Goal: Task Accomplishment & Management: Complete application form

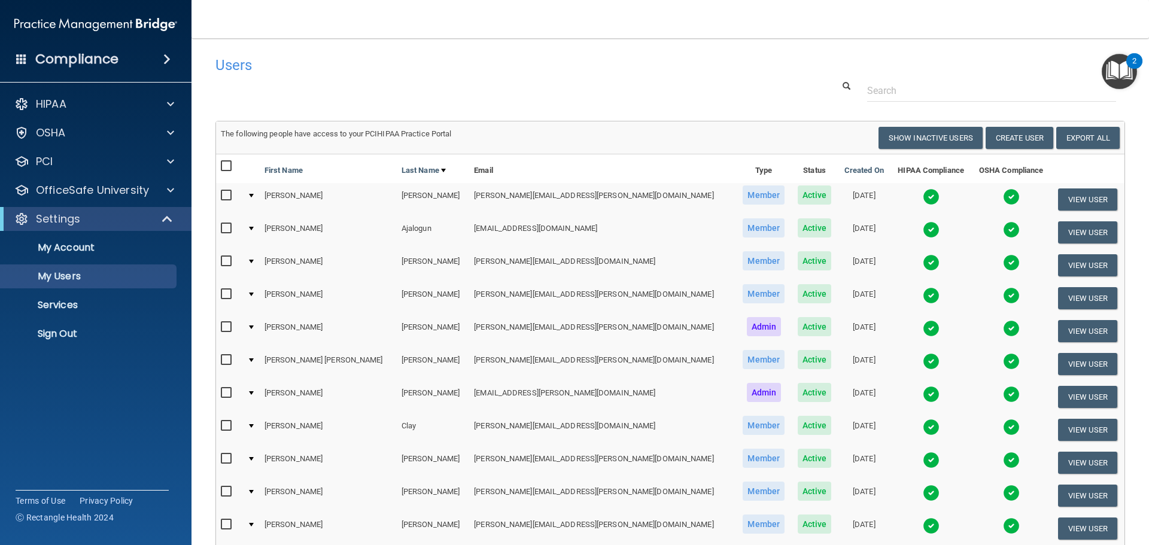
select select "20"
click at [1011, 137] on button "Create User" at bounding box center [1020, 138] width 68 height 22
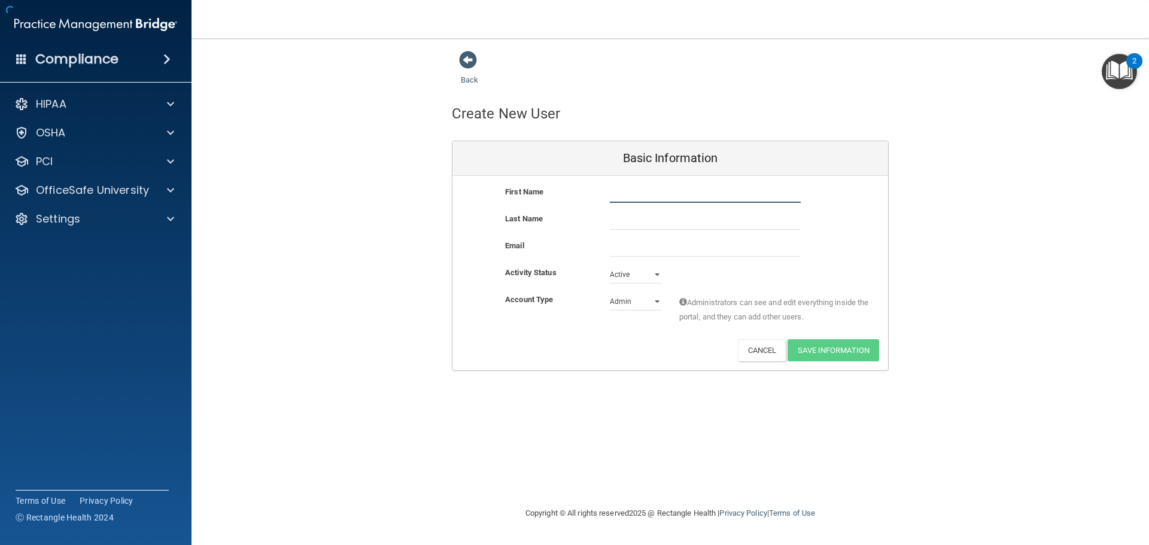
click at [714, 198] on input "text" at bounding box center [705, 194] width 191 height 18
type input "[PERSON_NAME]"
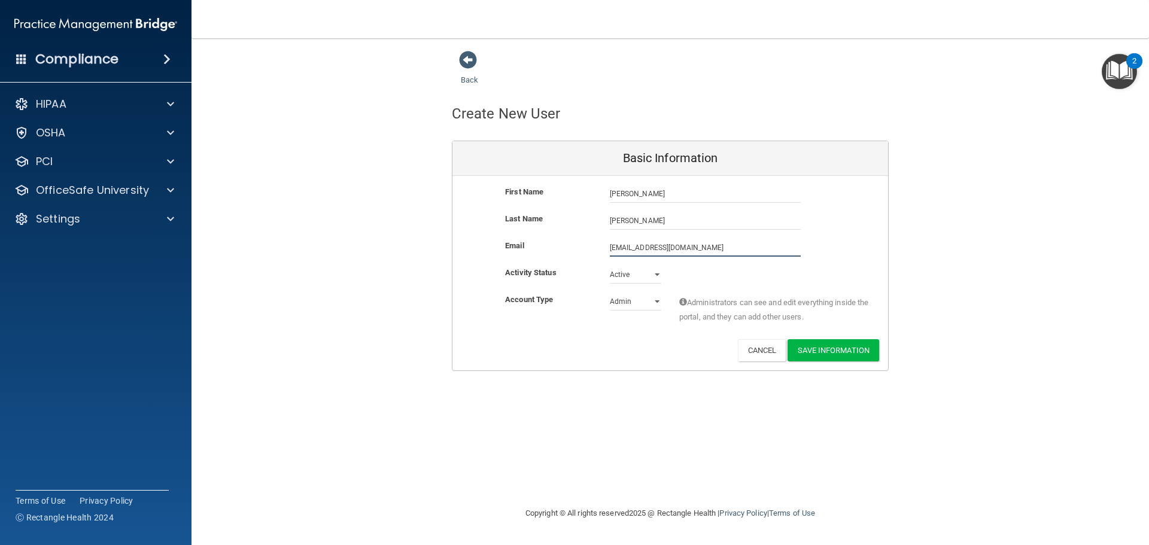
type input "[EMAIL_ADDRESS][DOMAIN_NAME]"
click at [626, 300] on select "Admin Member" at bounding box center [635, 304] width 51 height 18
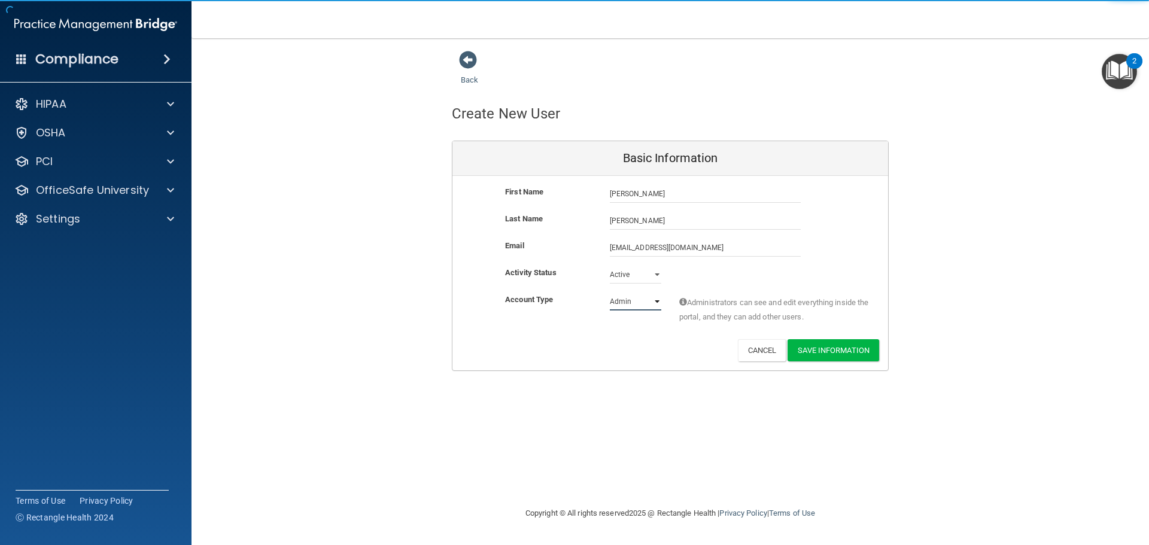
select select "practice_member"
click at [610, 293] on select "Admin Member" at bounding box center [635, 302] width 51 height 18
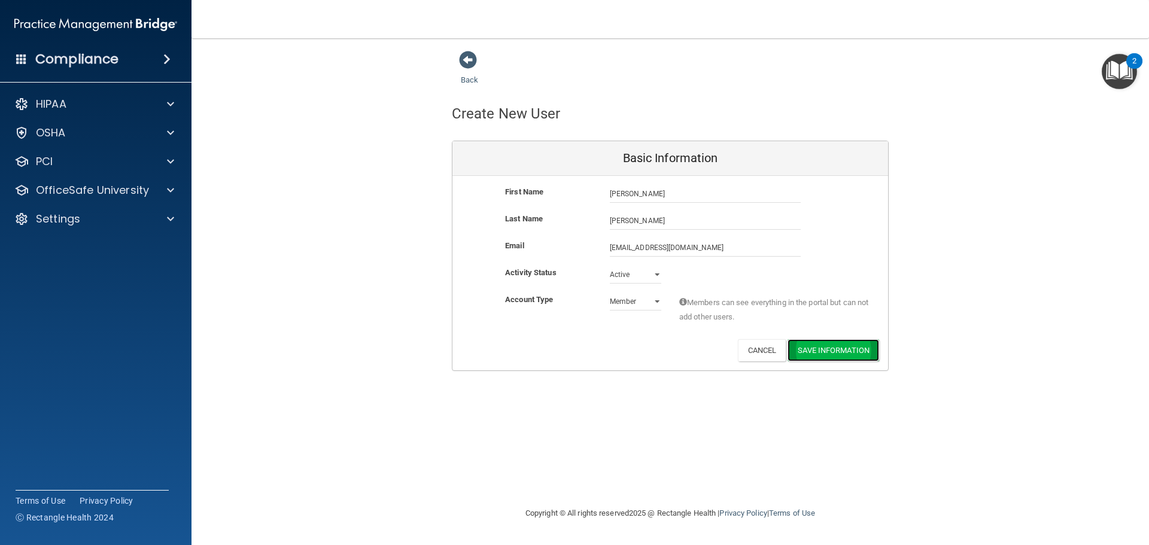
click at [851, 345] on button "Save Information" at bounding box center [834, 350] width 92 height 22
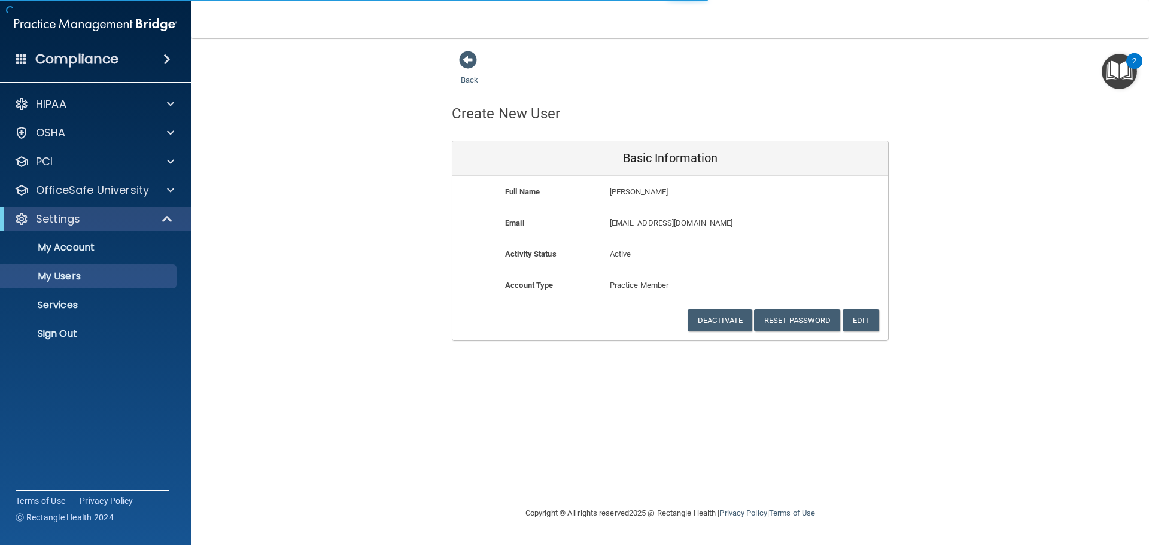
select select "20"
